Goal: Register for event/course

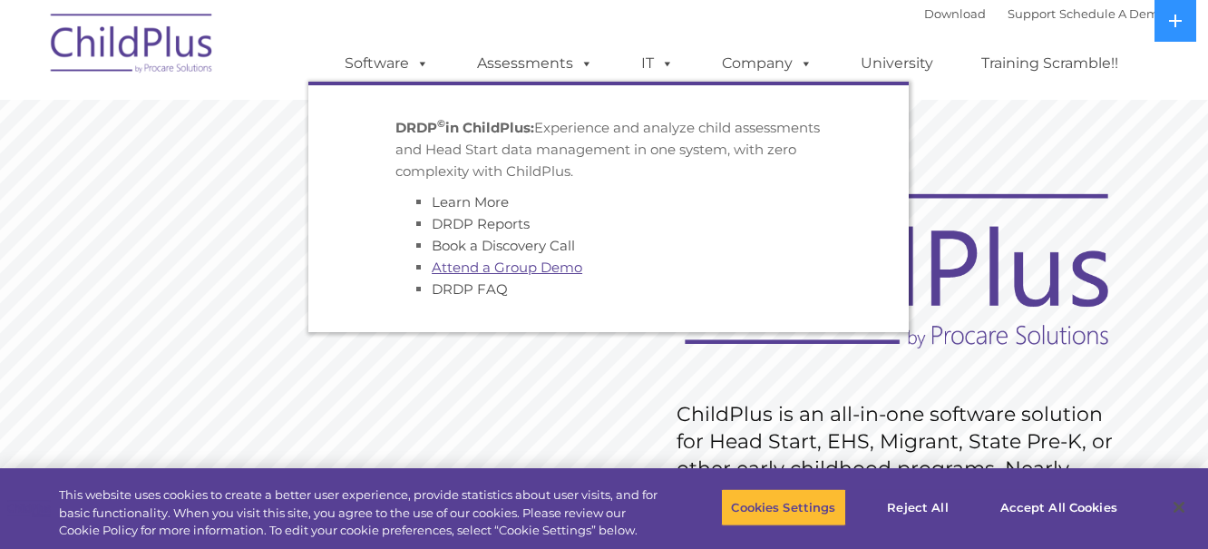
click at [493, 263] on link "Attend a Group Demo" at bounding box center [507, 267] width 151 height 17
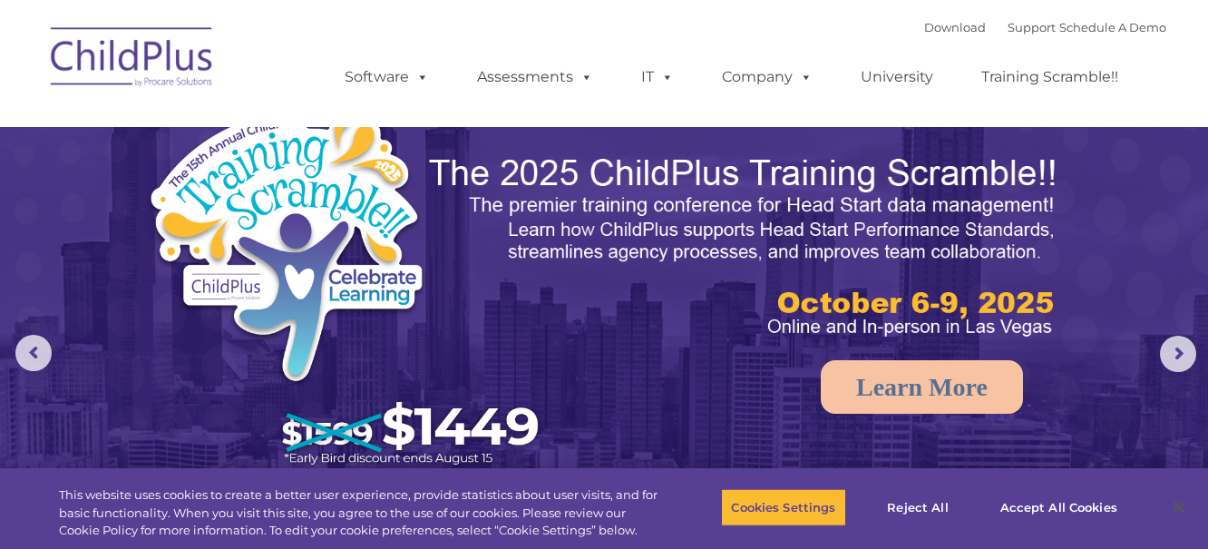
select select "MEDIUM"
